Goal: Transaction & Acquisition: Purchase product/service

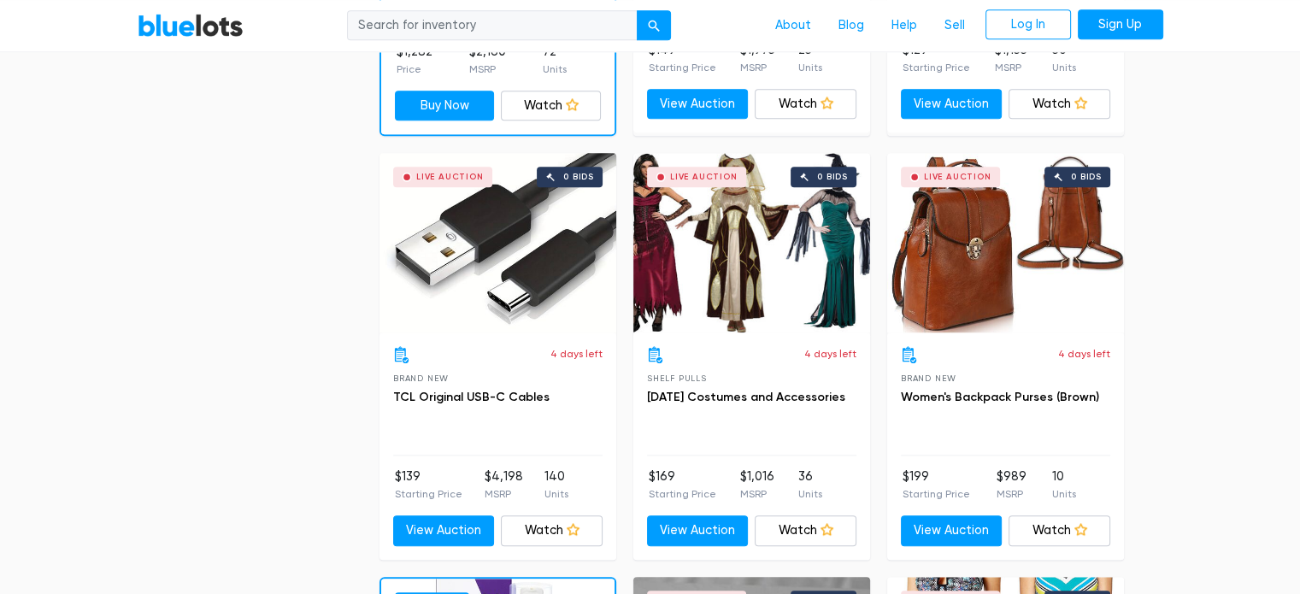
scroll to position [1709, 0]
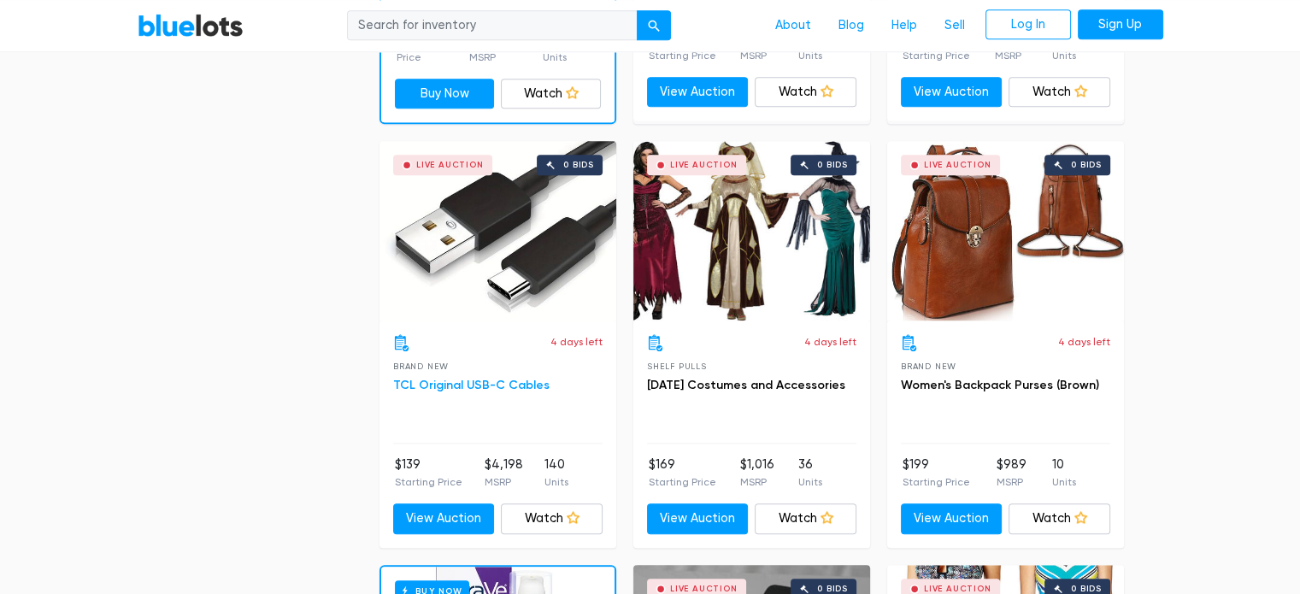
click at [509, 378] on link "TCL Original USB-C Cables" at bounding box center [471, 385] width 156 height 15
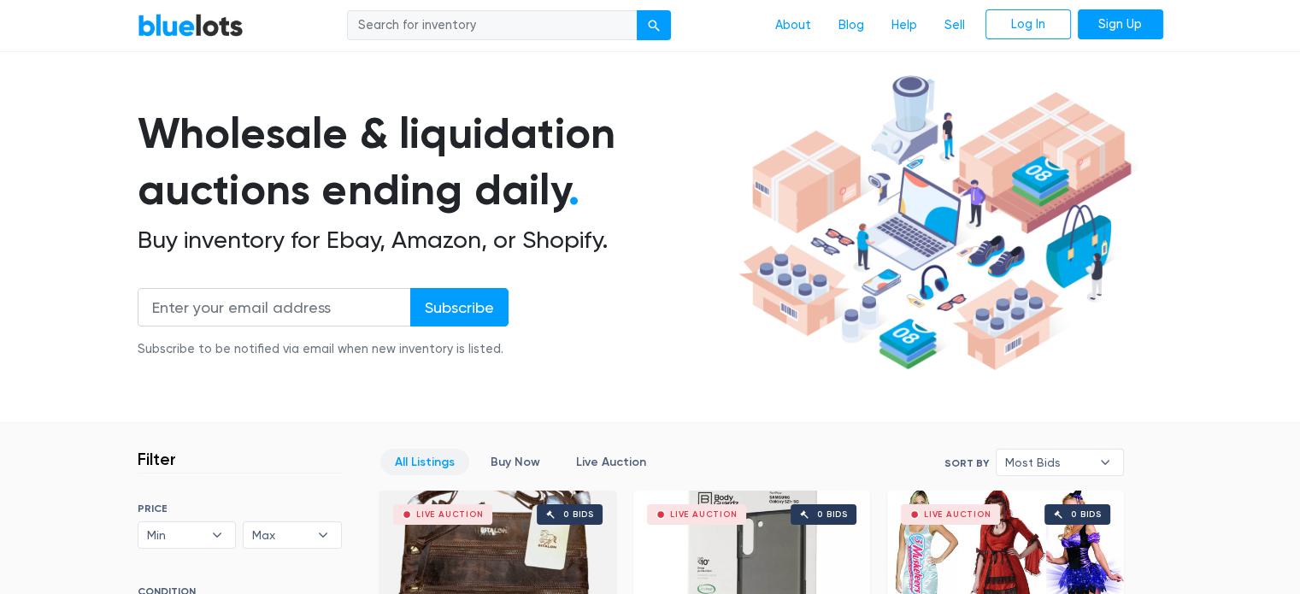
scroll to position [53, 0]
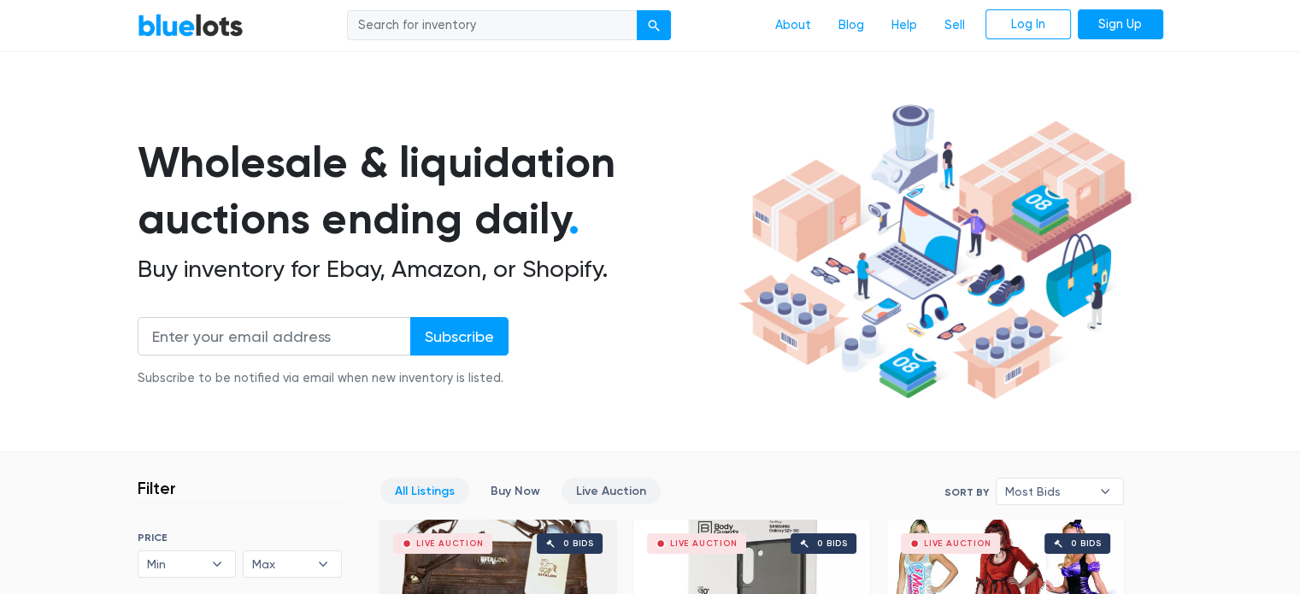
click at [629, 487] on link "Live Auction" at bounding box center [611, 491] width 99 height 26
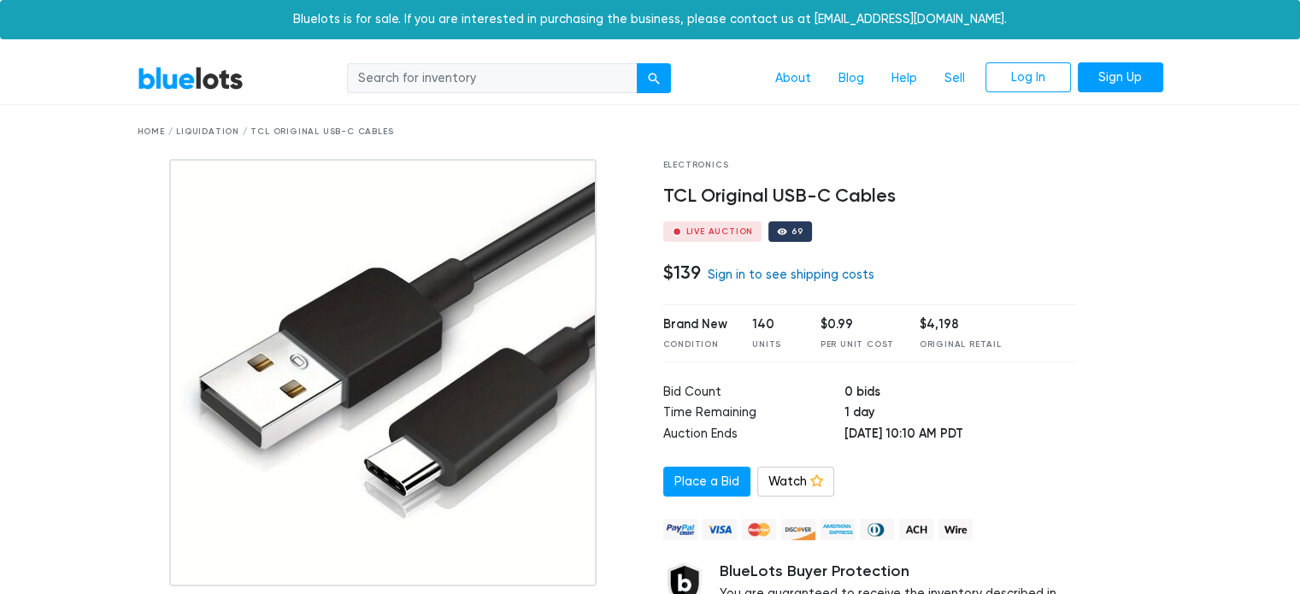
click at [769, 273] on link "Sign in to see shipping costs" at bounding box center [791, 275] width 167 height 15
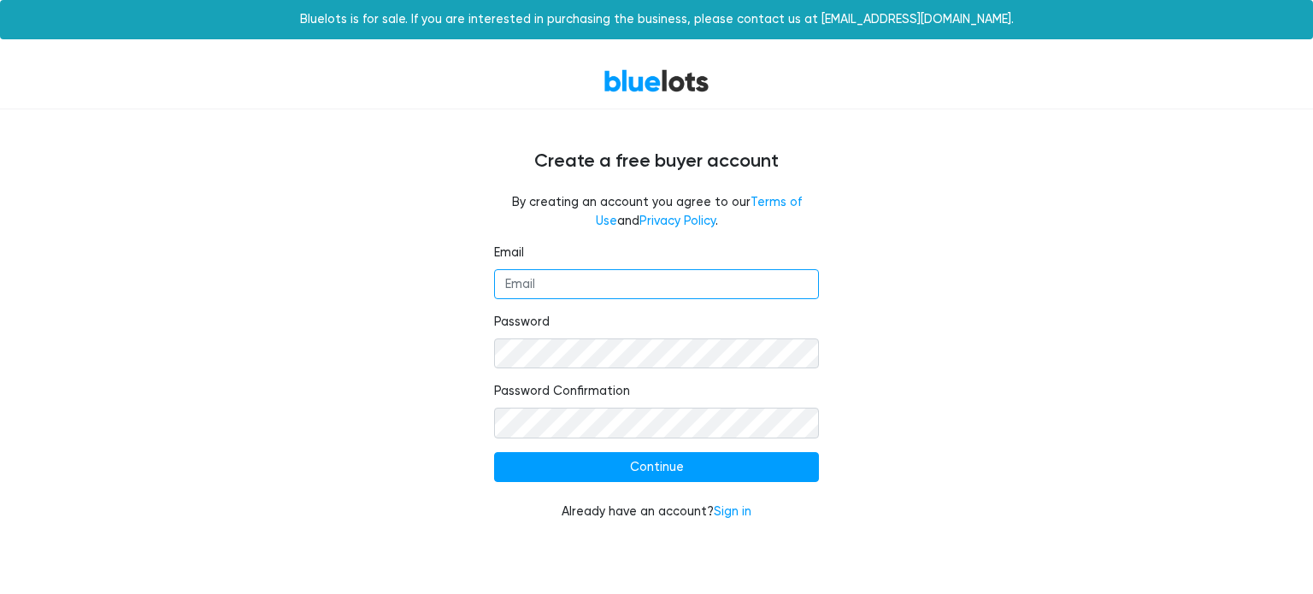
click at [643, 270] on input "Email" at bounding box center [656, 284] width 325 height 31
type input "maiz_batt@yahoo.com"
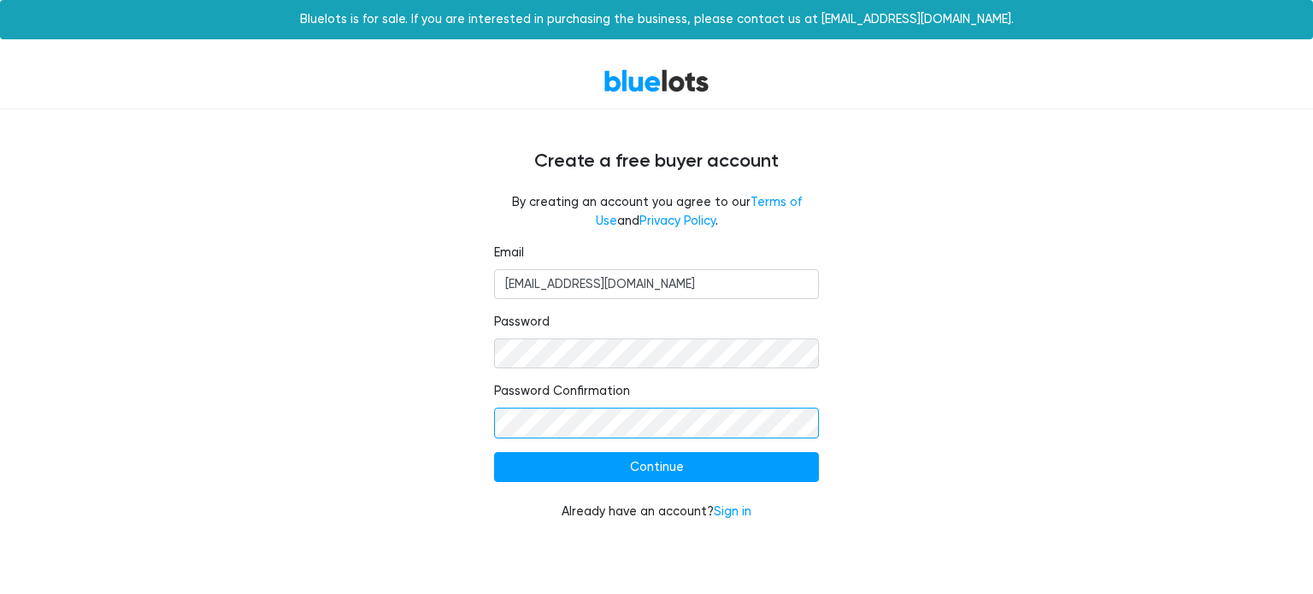
click at [494, 452] on input "Continue" at bounding box center [656, 467] width 325 height 31
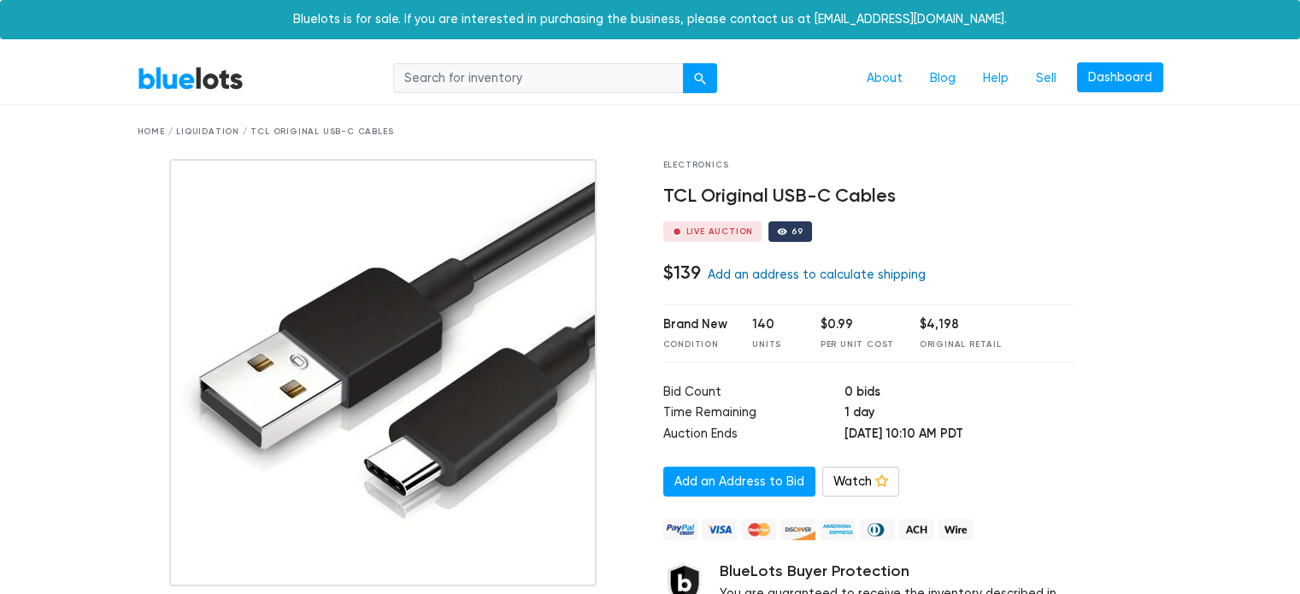
click at [817, 276] on link "Add an address to calculate shipping" at bounding box center [817, 275] width 218 height 15
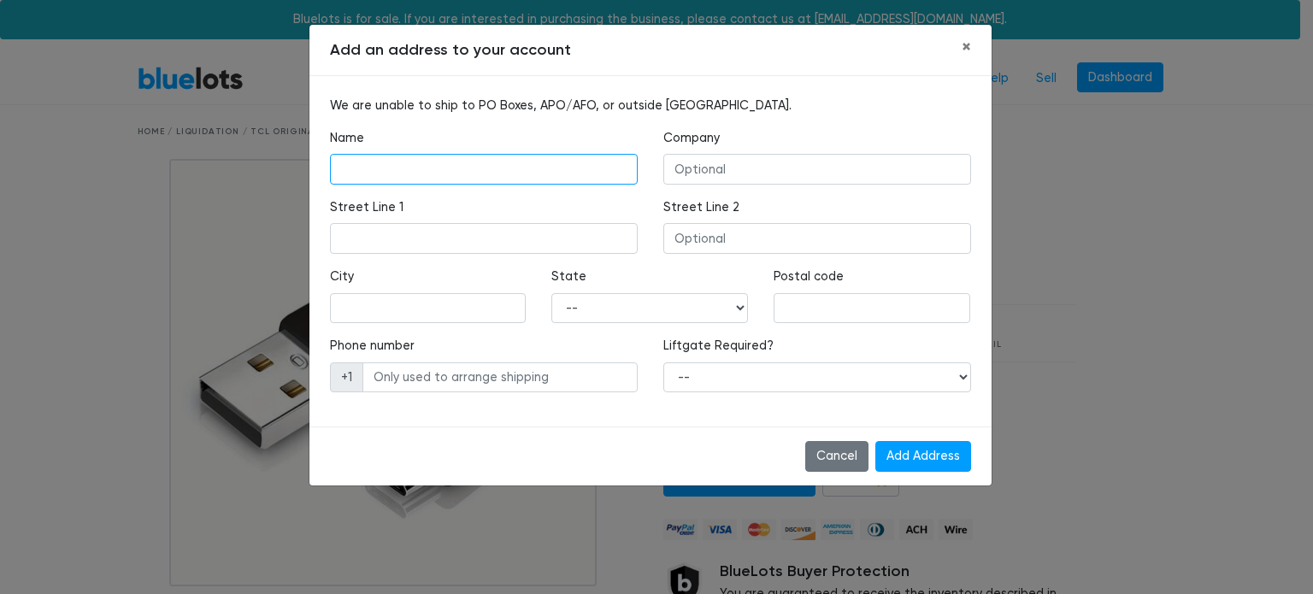
click at [436, 156] on input "text" at bounding box center [484, 169] width 308 height 31
type input "Mazhar Batt"
type input "421 e oak st"
type input "Lodi"
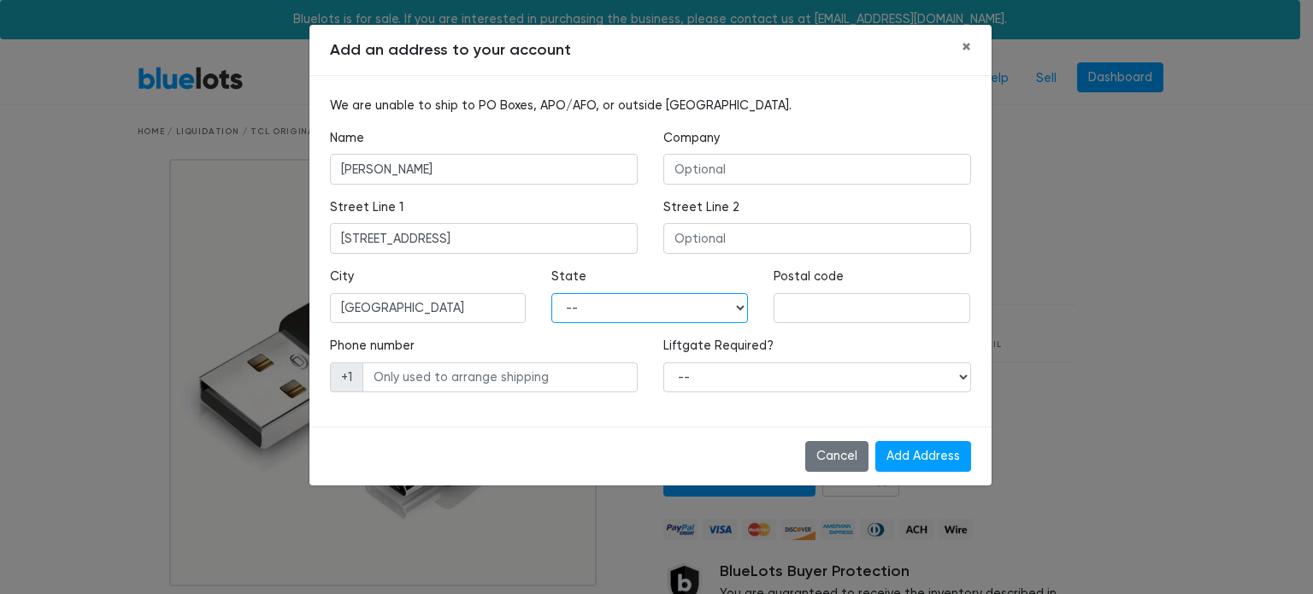
select select "CA"
type input "95240"
type input "2095704041"
click at [924, 451] on input "Add Address" at bounding box center [923, 456] width 96 height 31
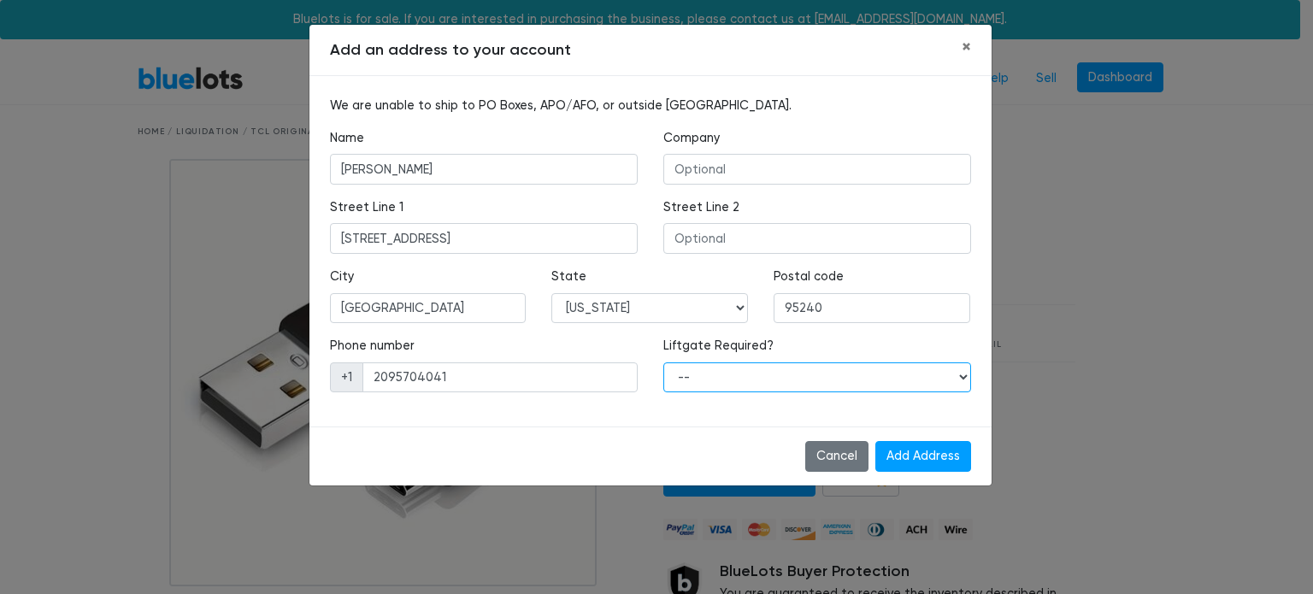
click at [755, 375] on select "-- Yes No" at bounding box center [817, 377] width 308 height 31
select select "0"
click at [663, 362] on select "-- Yes No" at bounding box center [817, 377] width 308 height 31
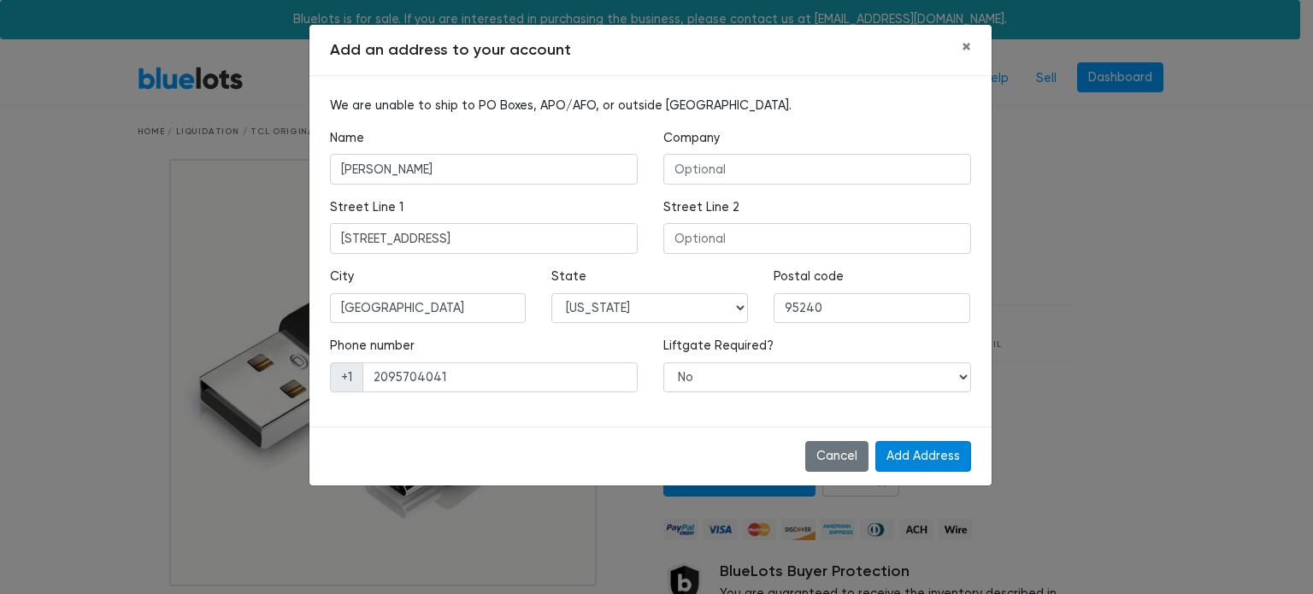
click at [915, 460] on input "Add Address" at bounding box center [923, 456] width 96 height 31
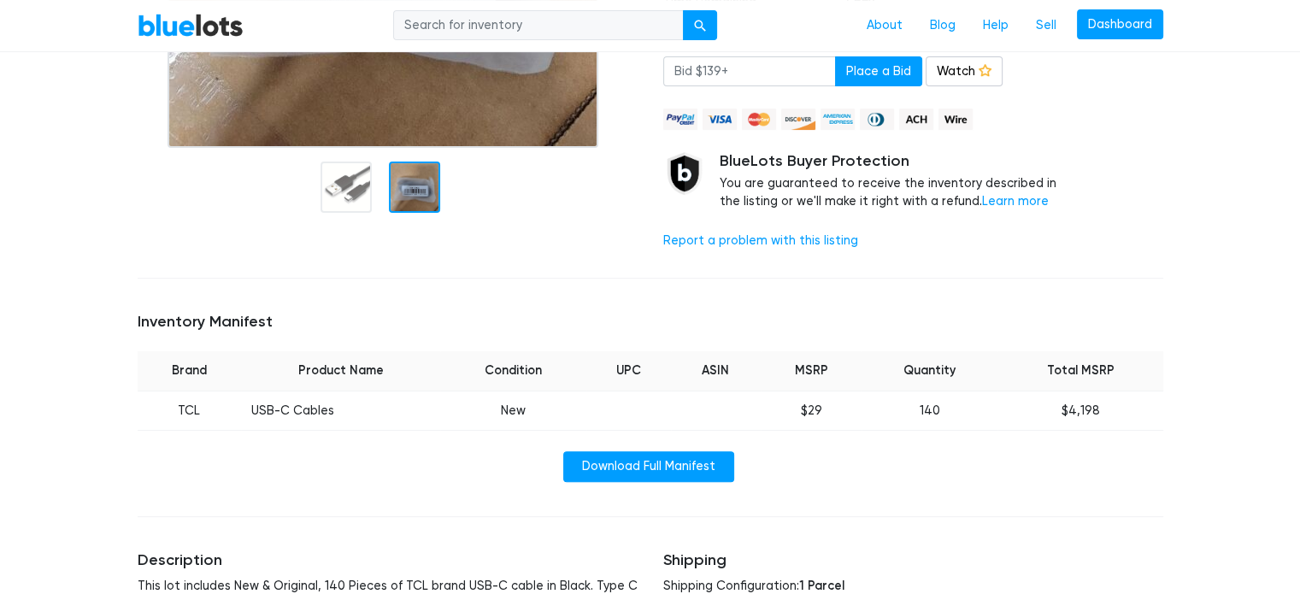
scroll to position [427, 0]
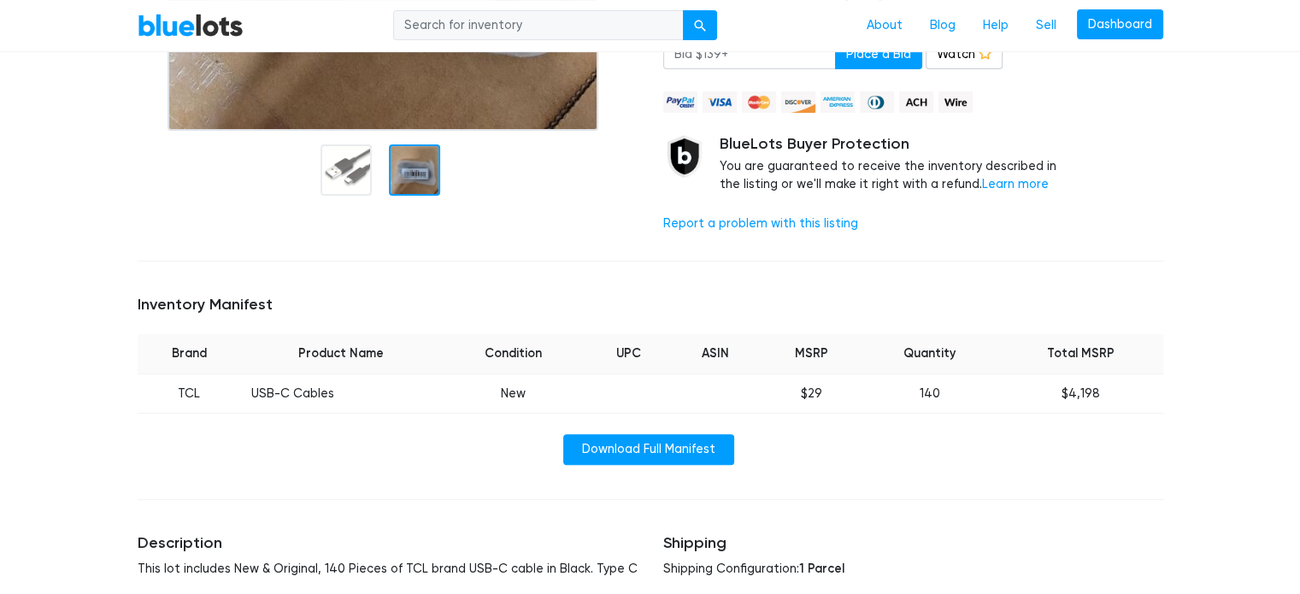
click at [287, 392] on td "USB-C Cables" at bounding box center [340, 393] width 199 height 40
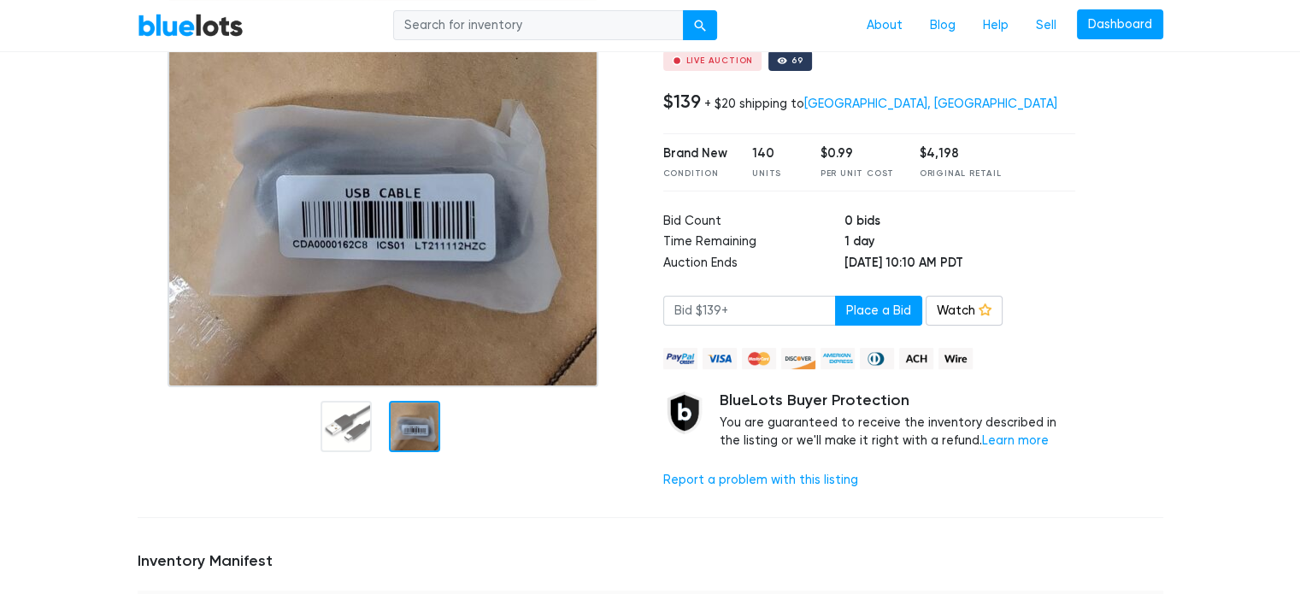
scroll to position [0, 0]
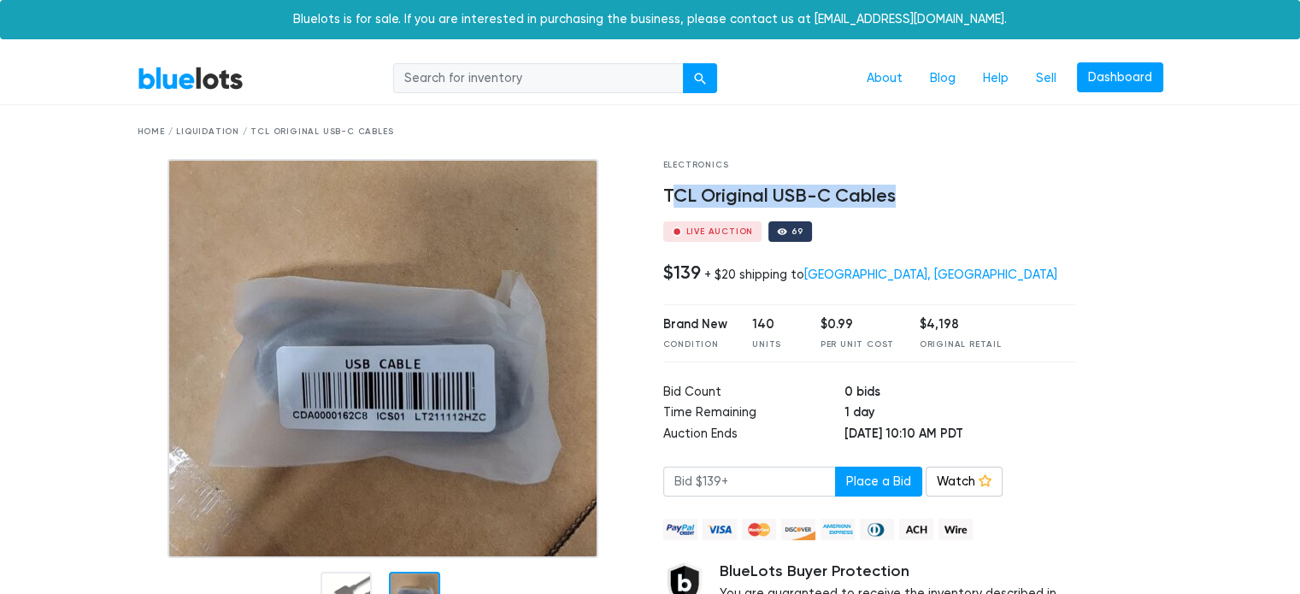
drag, startPoint x: 667, startPoint y: 192, endPoint x: 909, endPoint y: 191, distance: 241.9
click at [909, 191] on h4 "TCL Original USB-C Cables" at bounding box center [869, 196] width 413 height 22
click at [215, 128] on div "Home / Liquidation / TCL Original USB-C Cables" at bounding box center [651, 132] width 1026 height 13
click at [205, 87] on link "BlueLots" at bounding box center [191, 78] width 106 height 25
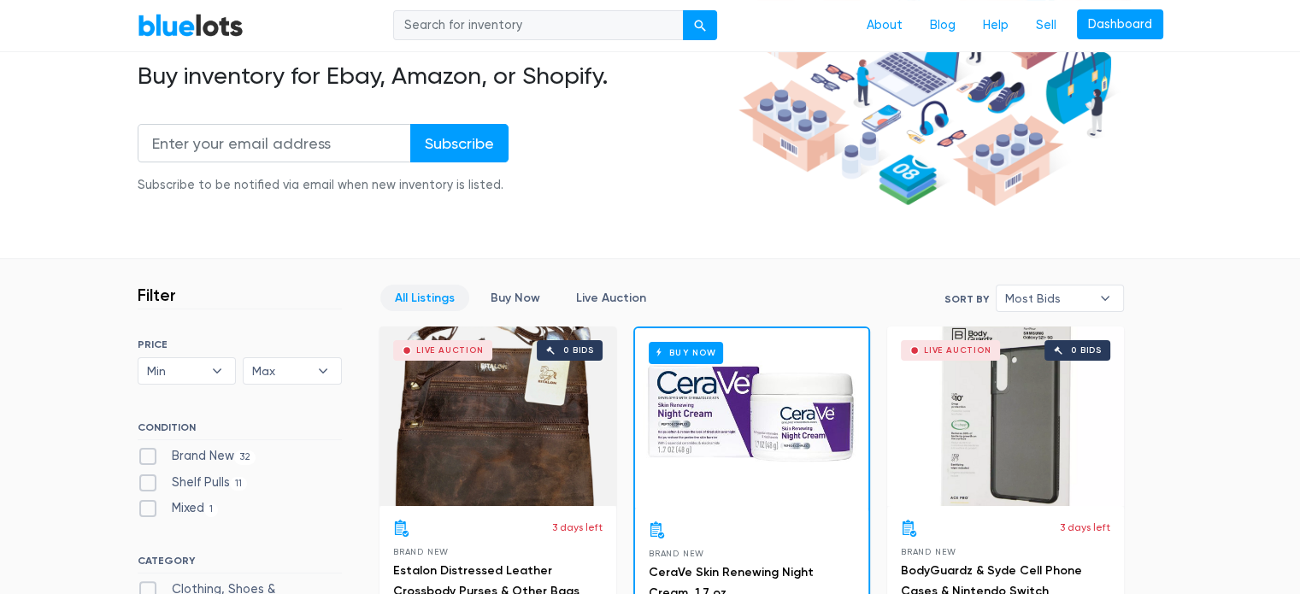
scroll to position [245, 0]
click at [526, 299] on link "Buy Now" at bounding box center [515, 298] width 79 height 26
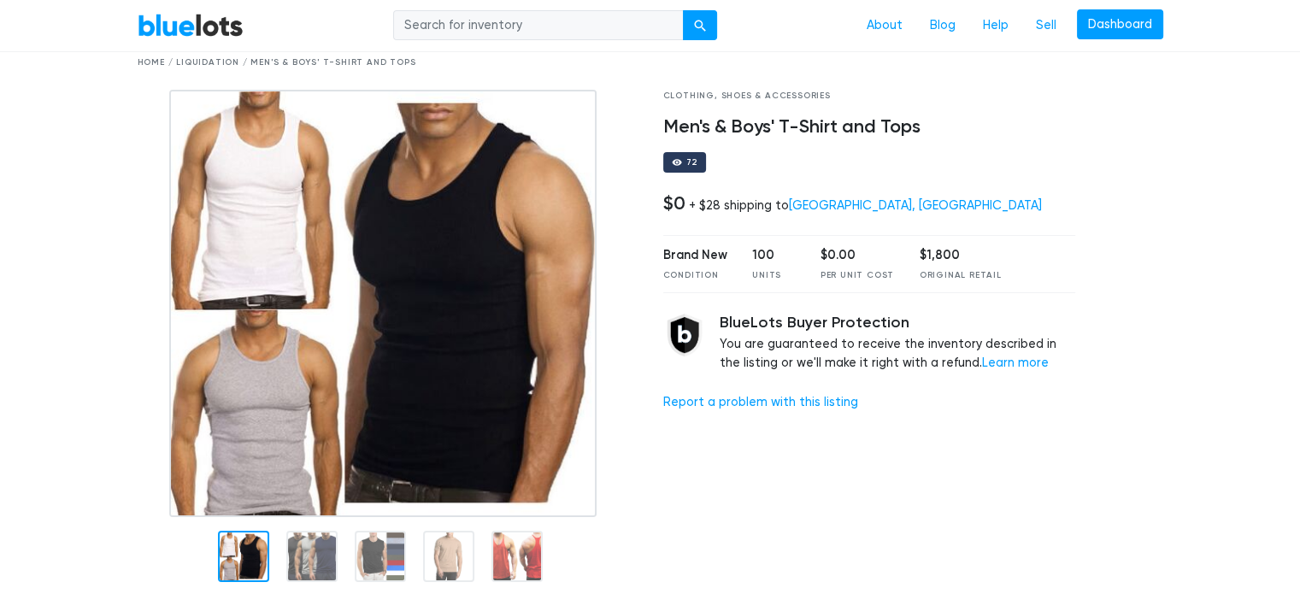
scroll to position [171, 0]
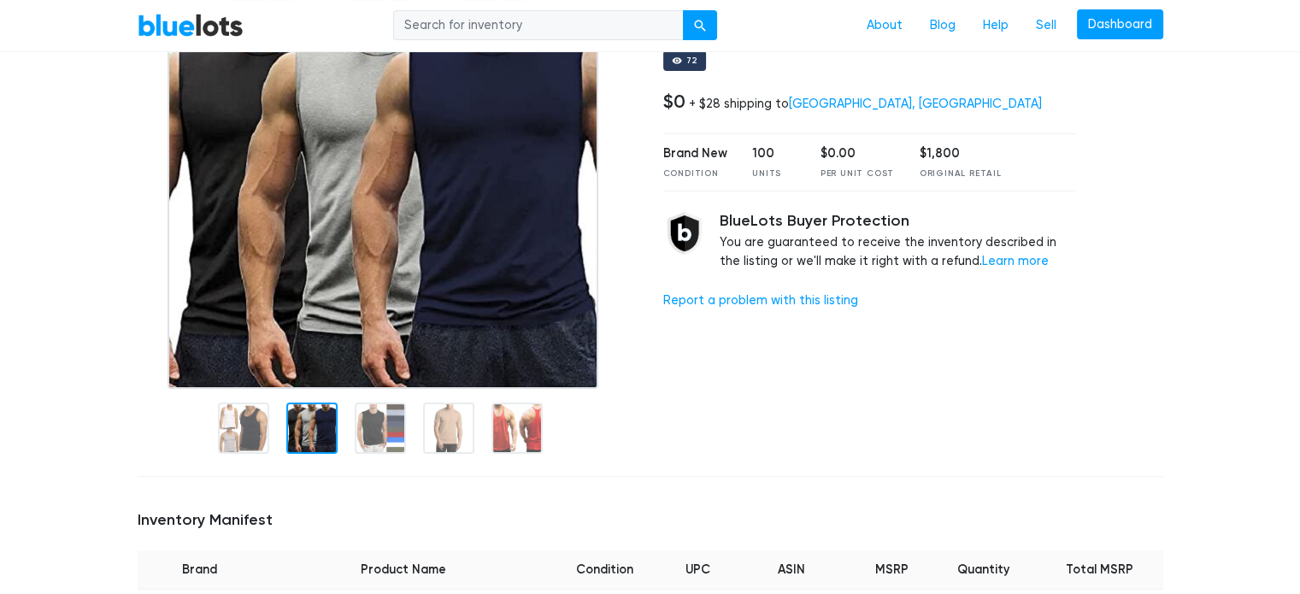
click at [315, 426] on div at bounding box center [311, 428] width 51 height 51
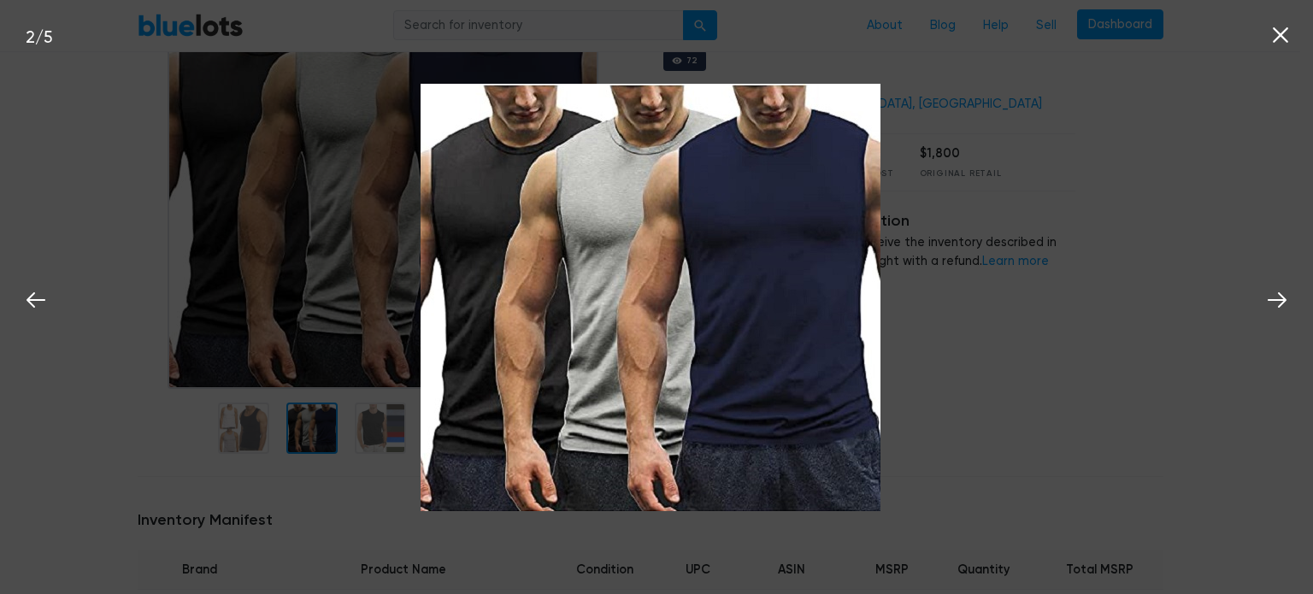
click at [376, 424] on div "2 / 5" at bounding box center [656, 297] width 1313 height 594
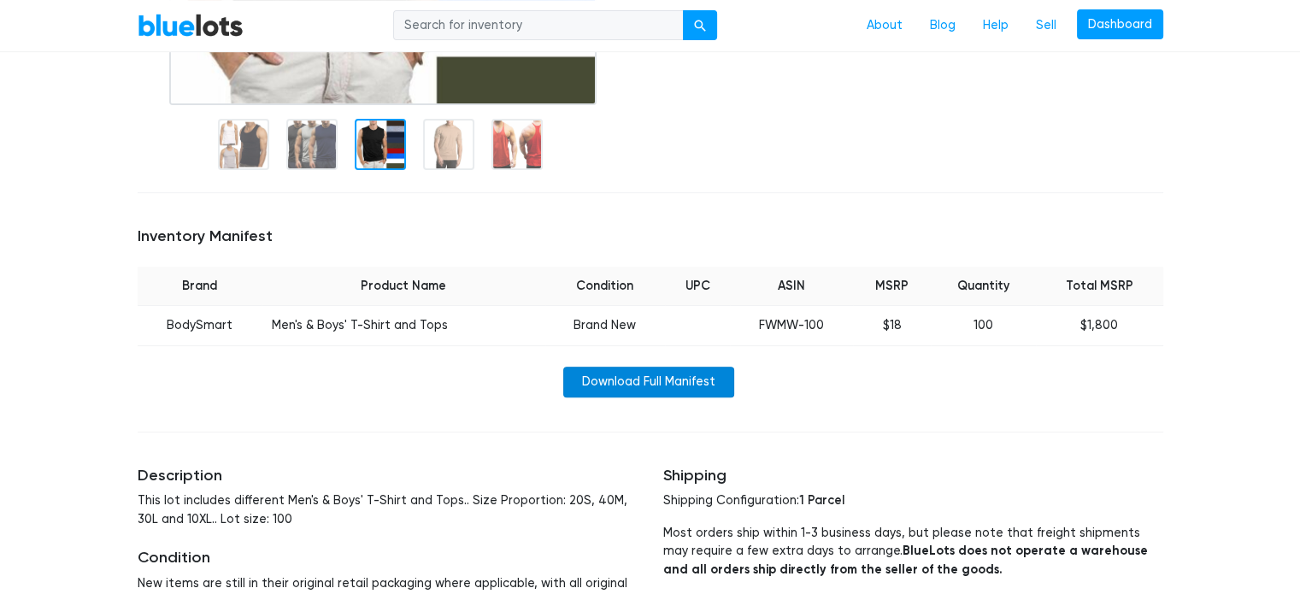
scroll to position [513, 0]
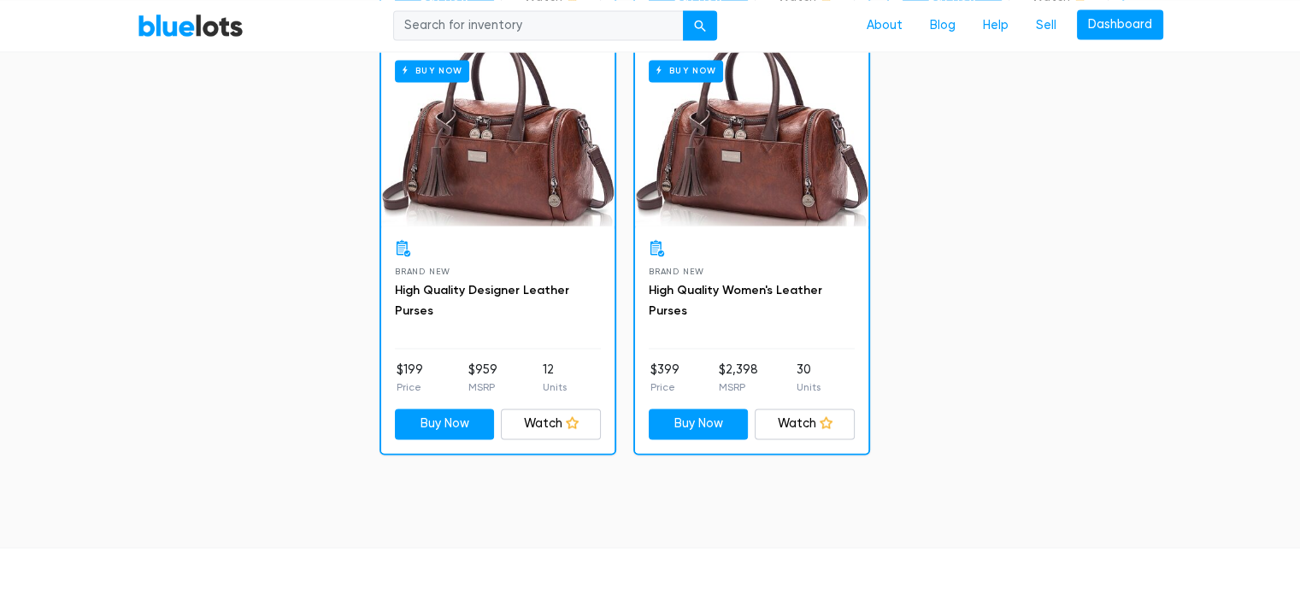
scroll to position [2690, 0]
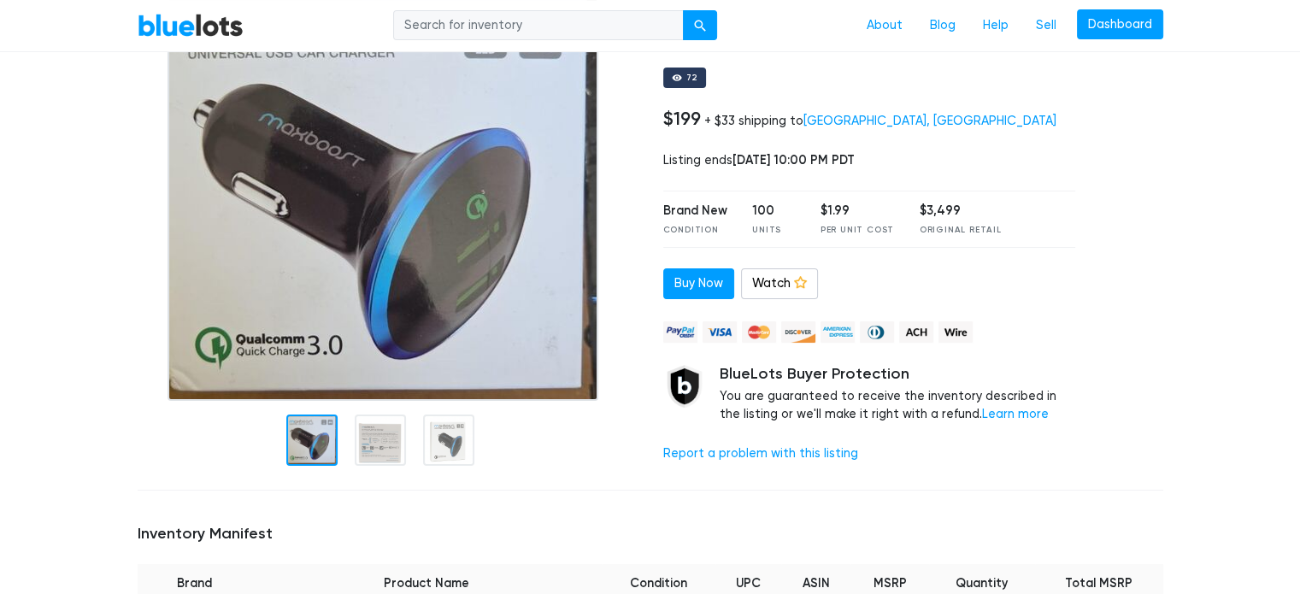
scroll to position [171, 0]
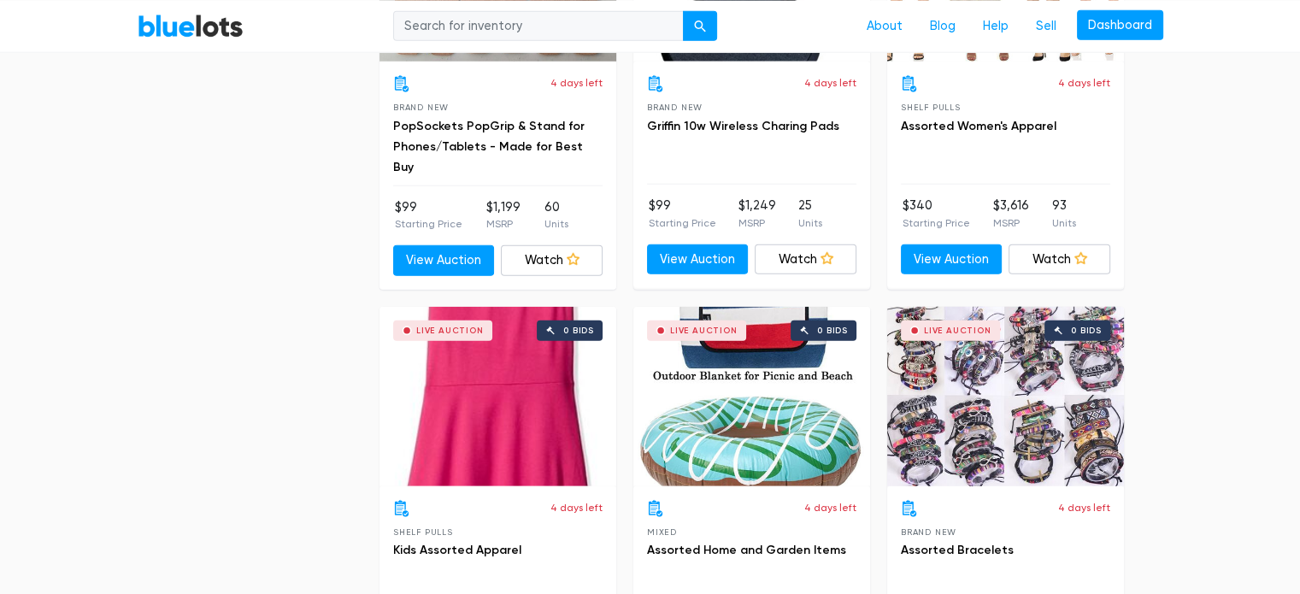
scroll to position [4648, 0]
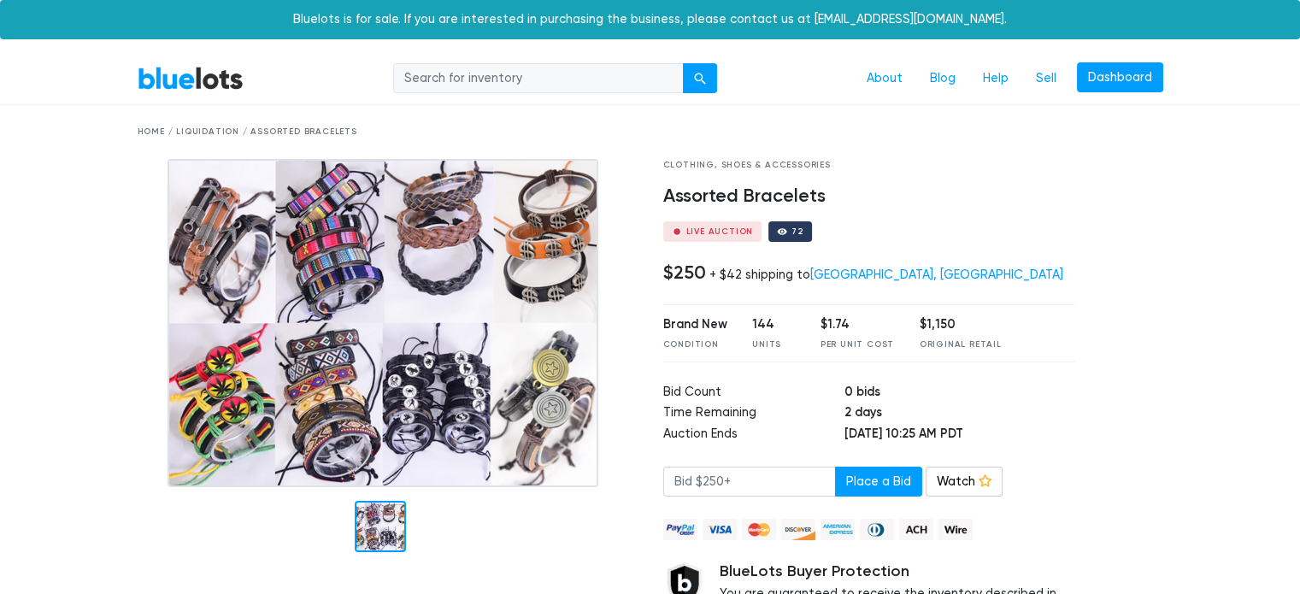
click at [229, 252] on img at bounding box center [383, 323] width 431 height 328
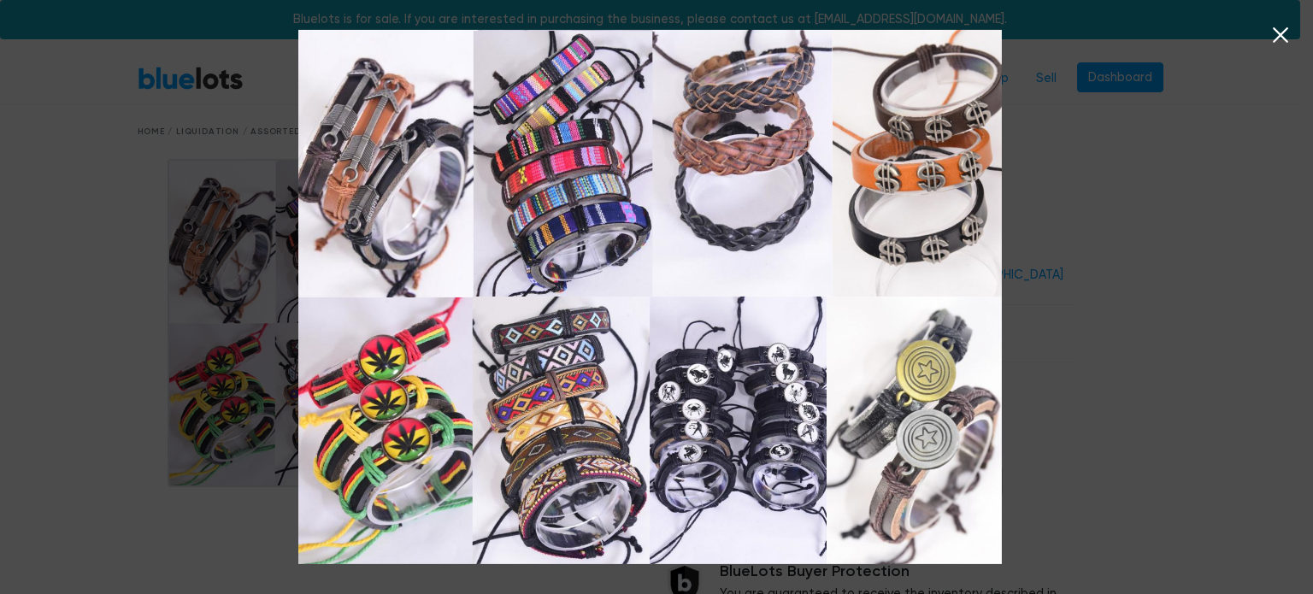
click at [1279, 39] on icon at bounding box center [1280, 35] width 26 height 26
